Goal: Task Accomplishment & Management: Manage account settings

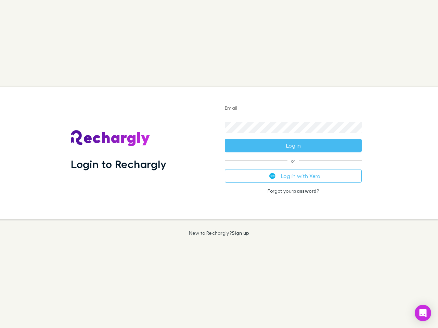
click at [219, 164] on div "Login to Rechargly" at bounding box center [142, 153] width 154 height 133
click at [293, 109] on input "Email" at bounding box center [293, 108] width 137 height 11
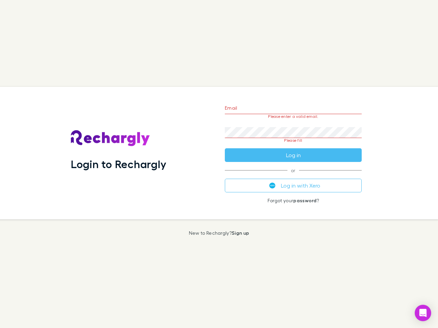
click at [293, 146] on form "Email Please enter a valid email. Password Please fill Log in" at bounding box center [293, 130] width 137 height 64
click at [293, 176] on div "Email Please enter a valid email. Password Please fill Log in or Log in with Xe…" at bounding box center [293, 153] width 148 height 133
click at [423, 313] on icon "Open Intercom Messenger" at bounding box center [422, 313] width 7 height 8
